Goal: Understand process/instructions

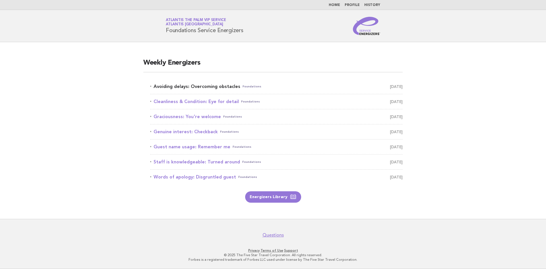
click at [191, 85] on link "Avoiding delays: Overcoming obstacles Foundations [DATE]" at bounding box center [276, 86] width 253 height 8
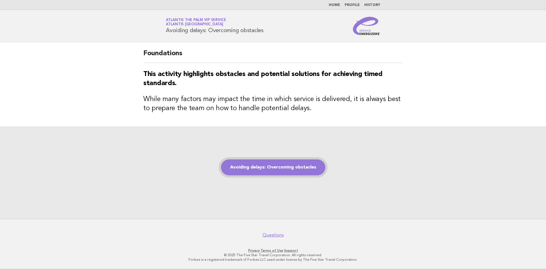
click at [277, 174] on link "Avoiding delays: Overcoming obstacles" at bounding box center [273, 167] width 104 height 16
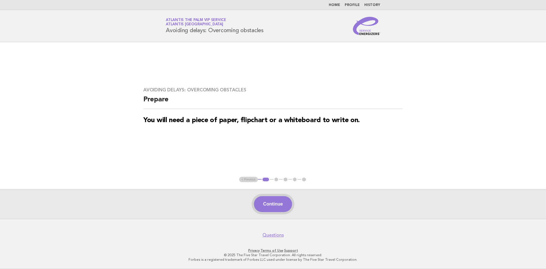
click at [271, 203] on button "Continue" at bounding box center [273, 204] width 38 height 16
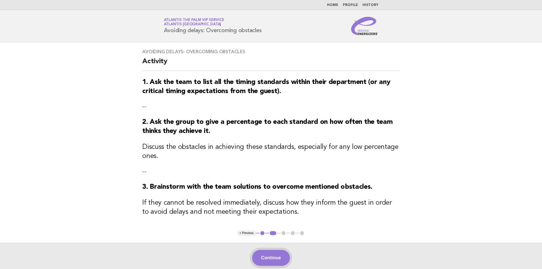
click at [272, 262] on button "Continue" at bounding box center [271, 258] width 38 height 16
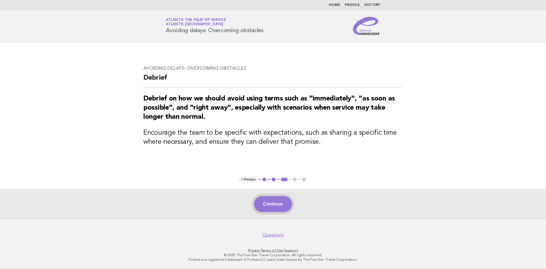
click at [273, 201] on button "Continue" at bounding box center [273, 204] width 38 height 16
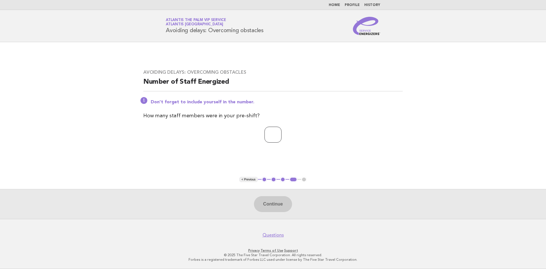
click at [279, 133] on input "number" at bounding box center [273, 135] width 17 height 16
type input "*"
click at [271, 202] on button "Continue" at bounding box center [273, 204] width 38 height 16
